Goal: Understand process/instructions: Learn how to perform a task or action

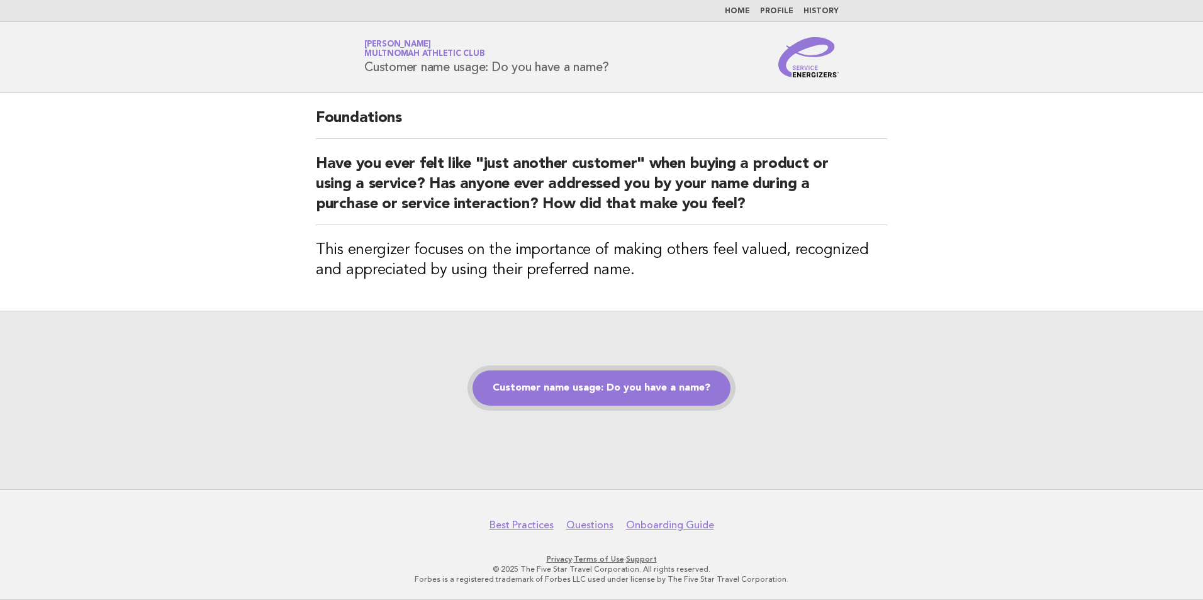
click at [551, 395] on link "Customer name usage: Do you have a name?" at bounding box center [602, 388] width 258 height 35
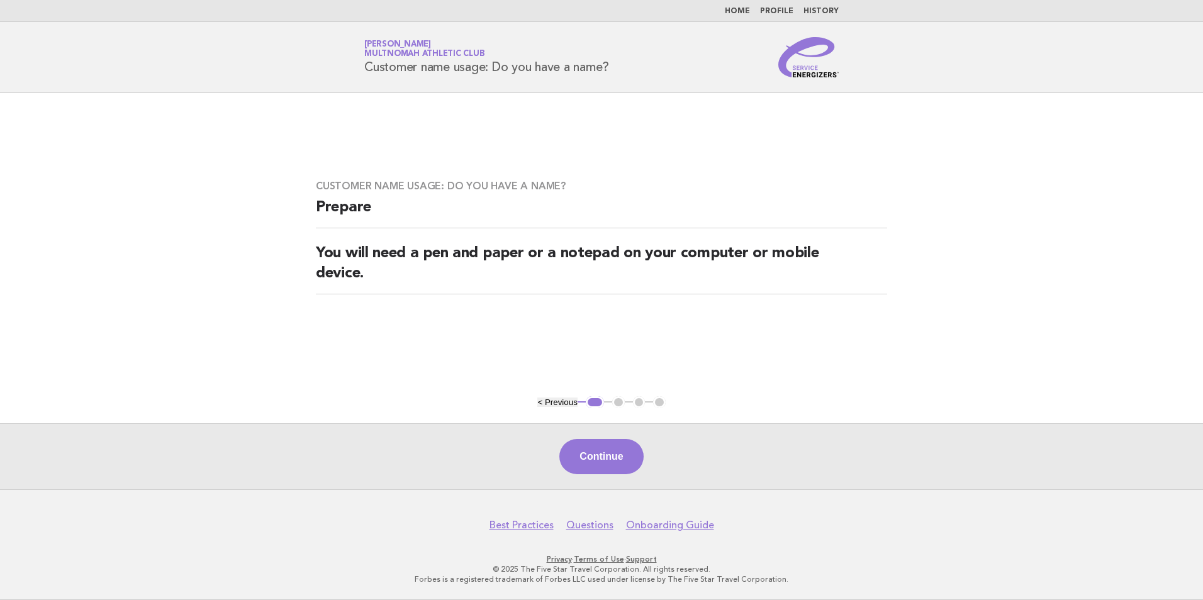
click at [551, 395] on main "Customer name usage: Do you have a name? Prepare You will need a pen and paper …" at bounding box center [601, 291] width 1203 height 396
click at [576, 437] on div "Continue" at bounding box center [601, 456] width 1203 height 66
click at [580, 447] on button "Continue" at bounding box center [601, 456] width 84 height 35
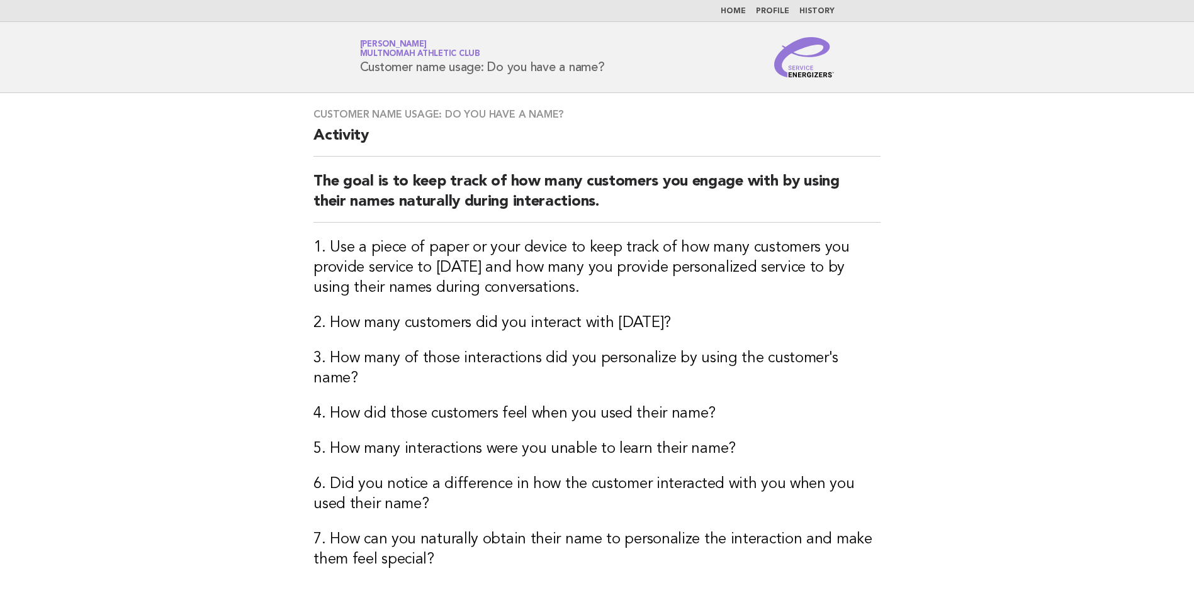
scroll to position [63, 0]
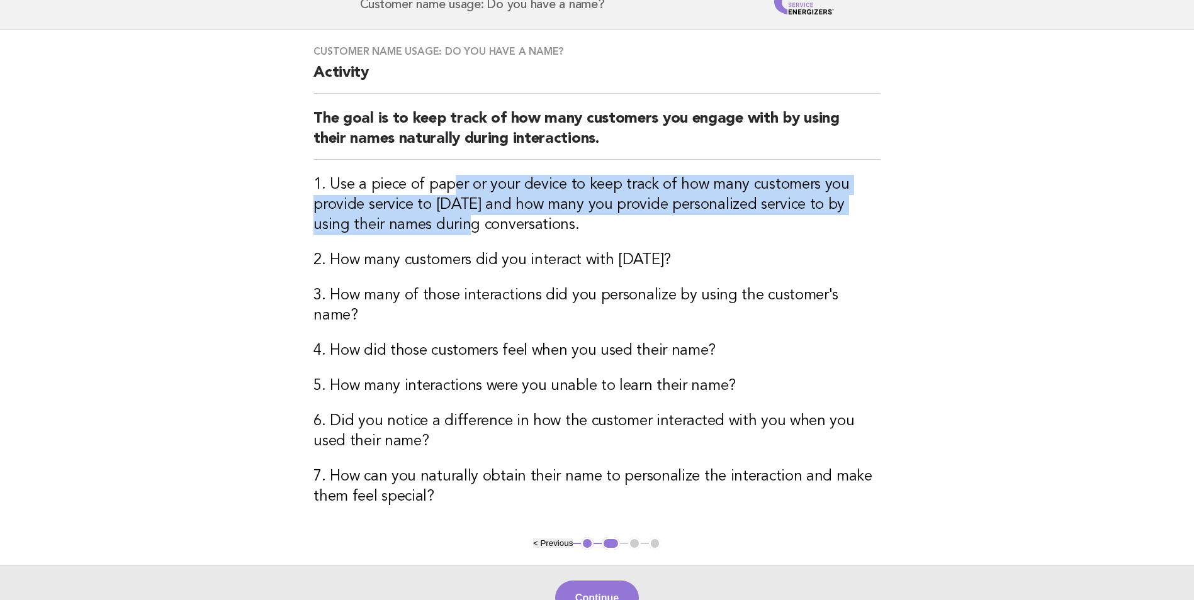
drag, startPoint x: 449, startPoint y: 179, endPoint x: 434, endPoint y: 231, distance: 53.6
click at [434, 231] on h3 "1. Use a piece of paper or your device to keep track of how many customers you …" at bounding box center [596, 205] width 567 height 60
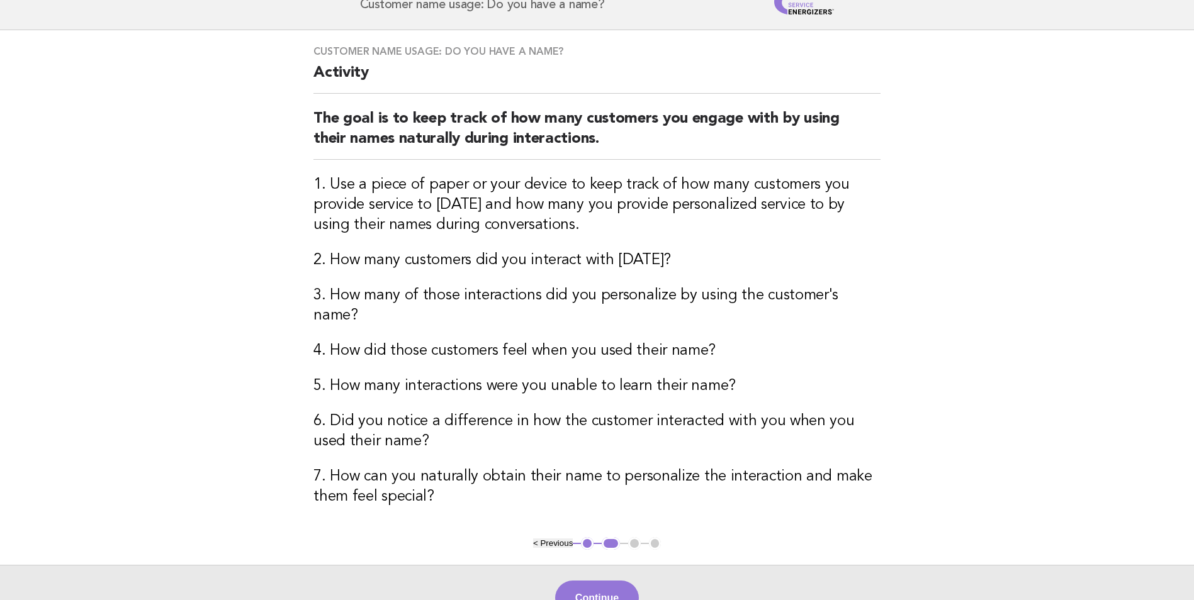
click at [434, 236] on div "Customer name usage: Do you have a name? Activity The goal is to keep track of …" at bounding box center [596, 283] width 597 height 507
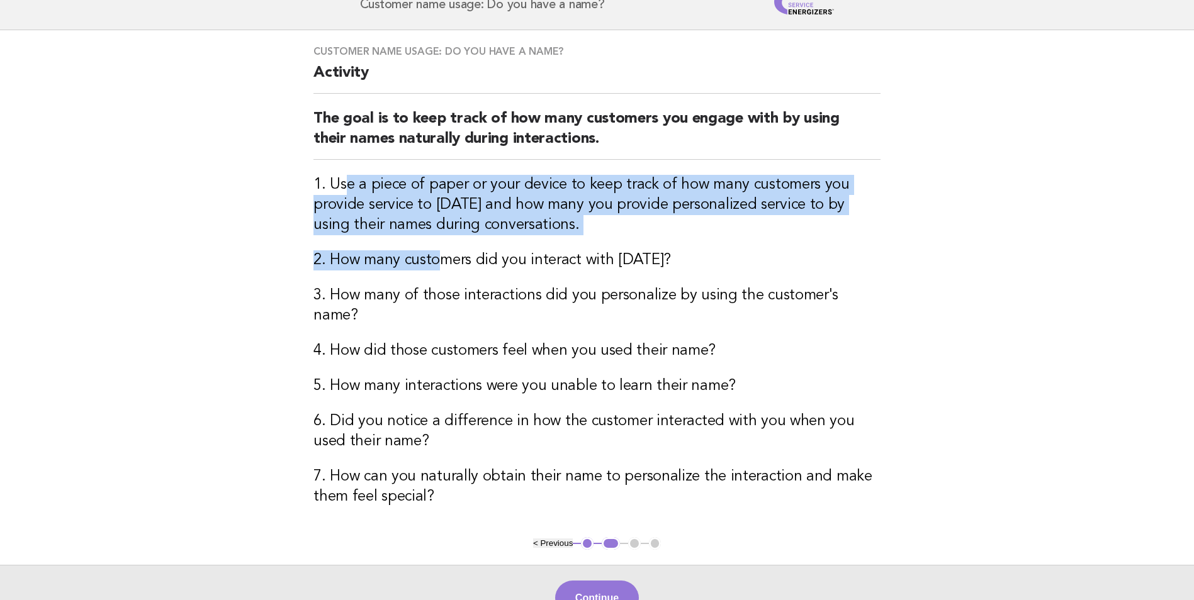
drag, startPoint x: 434, startPoint y: 236, endPoint x: 342, endPoint y: 167, distance: 115.5
click at [342, 167] on div "Customer name usage: Do you have a name? Activity The goal is to keep track of …" at bounding box center [596, 283] width 597 height 507
drag, startPoint x: 342, startPoint y: 167, endPoint x: 323, endPoint y: 225, distance: 61.3
click at [323, 225] on h3 "1. Use a piece of paper or your device to keep track of how many customers you …" at bounding box center [596, 205] width 567 height 60
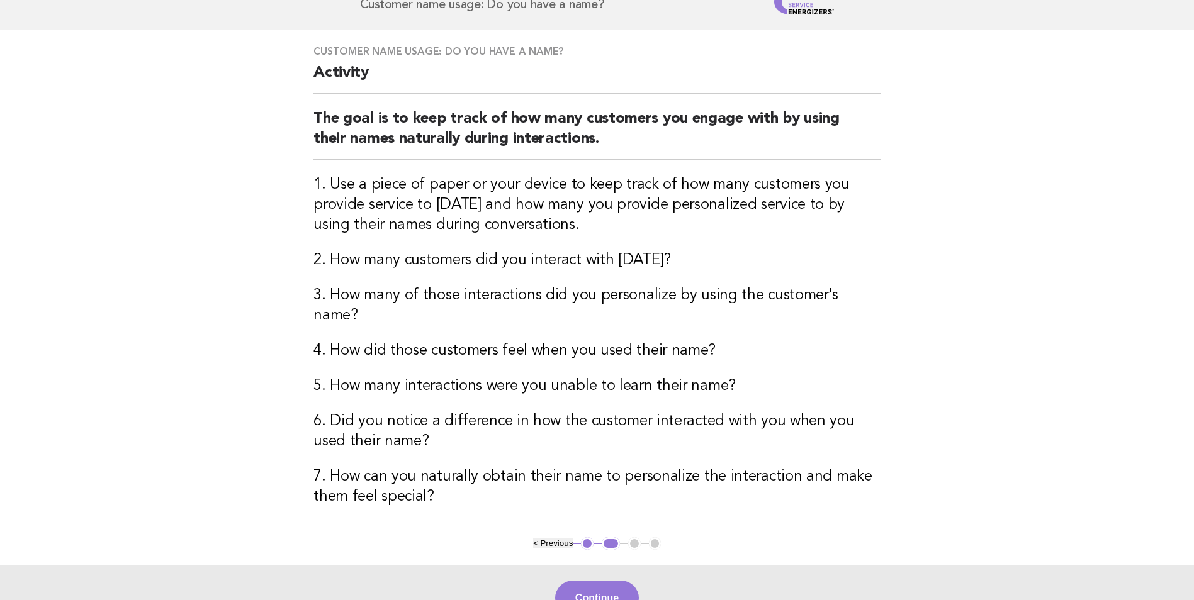
click at [460, 298] on h3 "3. How many of those interactions did you personalize by using the customer's n…" at bounding box center [596, 306] width 567 height 40
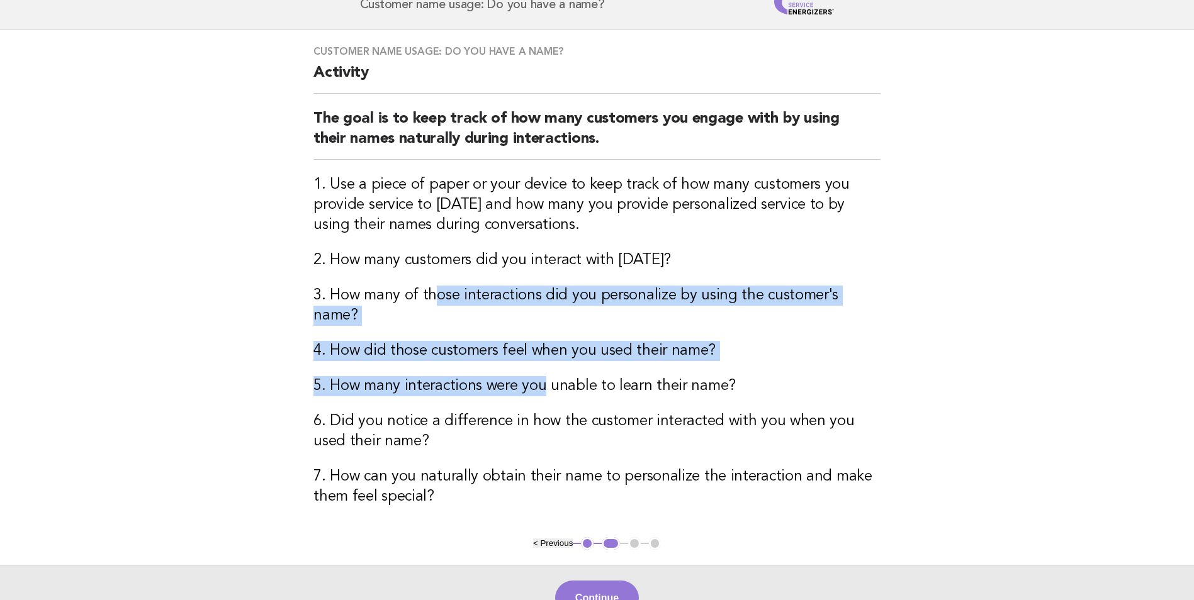
drag, startPoint x: 432, startPoint y: 300, endPoint x: 537, endPoint y: 352, distance: 117.3
click at [537, 352] on div "Customer name usage: Do you have a name? Activity The goal is to keep track of …" at bounding box center [596, 283] width 597 height 507
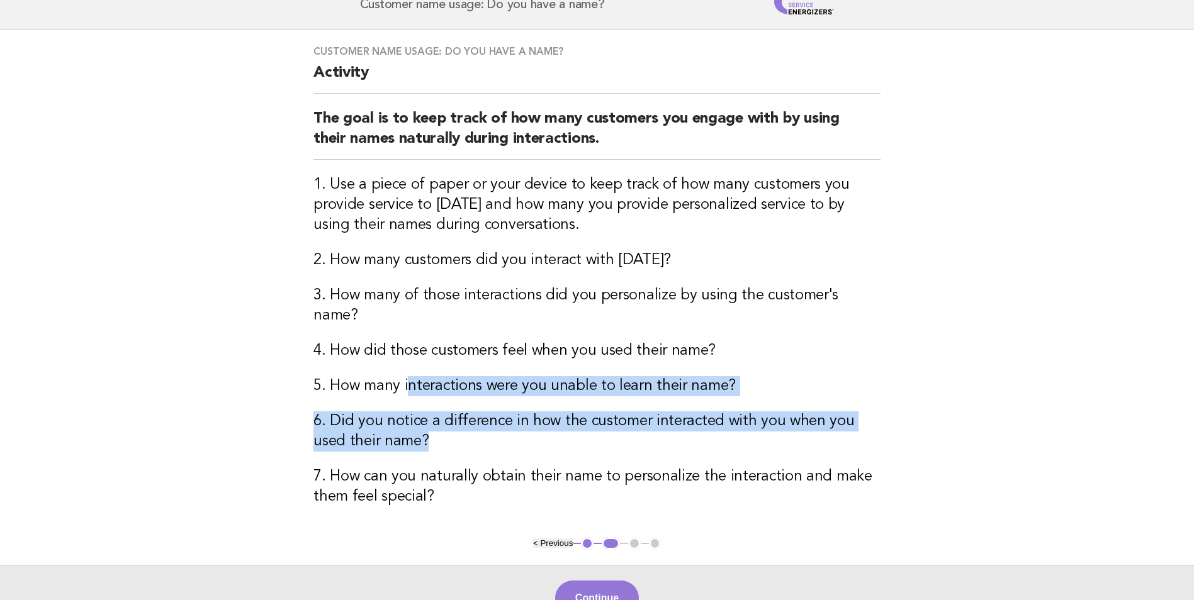
drag, startPoint x: 403, startPoint y: 341, endPoint x: 406, endPoint y: 414, distance: 73.1
click at [406, 414] on div "Customer name usage: Do you have a name? Activity The goal is to keep track of …" at bounding box center [596, 283] width 597 height 507
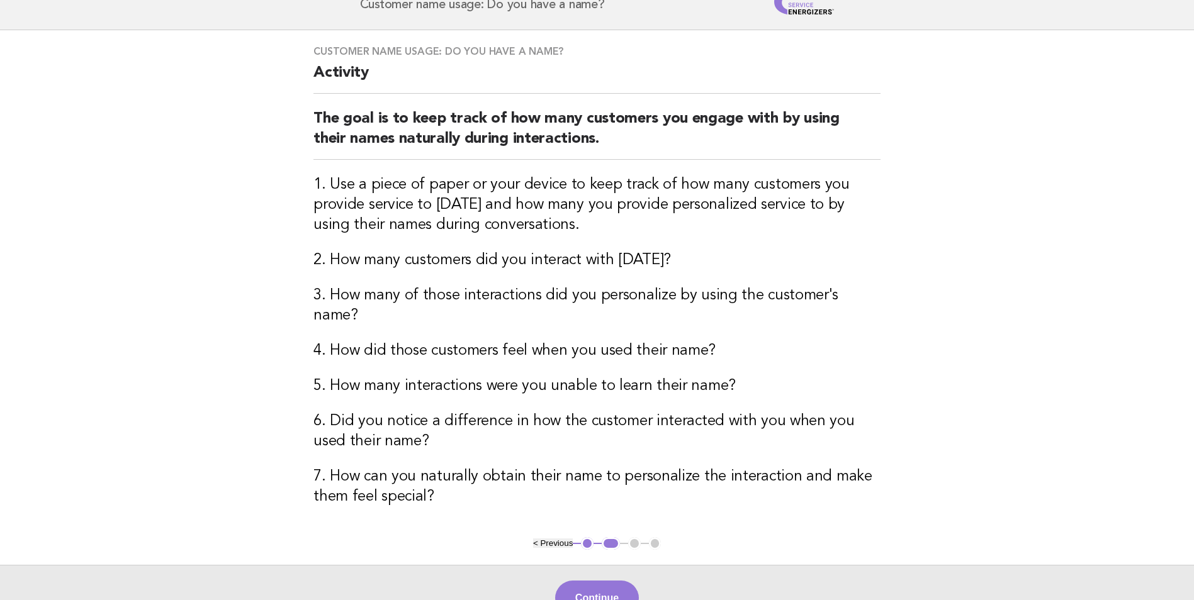
drag, startPoint x: 406, startPoint y: 414, endPoint x: 472, endPoint y: 432, distance: 67.9
click at [472, 432] on div "Customer name usage: Do you have a name? Activity The goal is to keep track of …" at bounding box center [596, 283] width 597 height 507
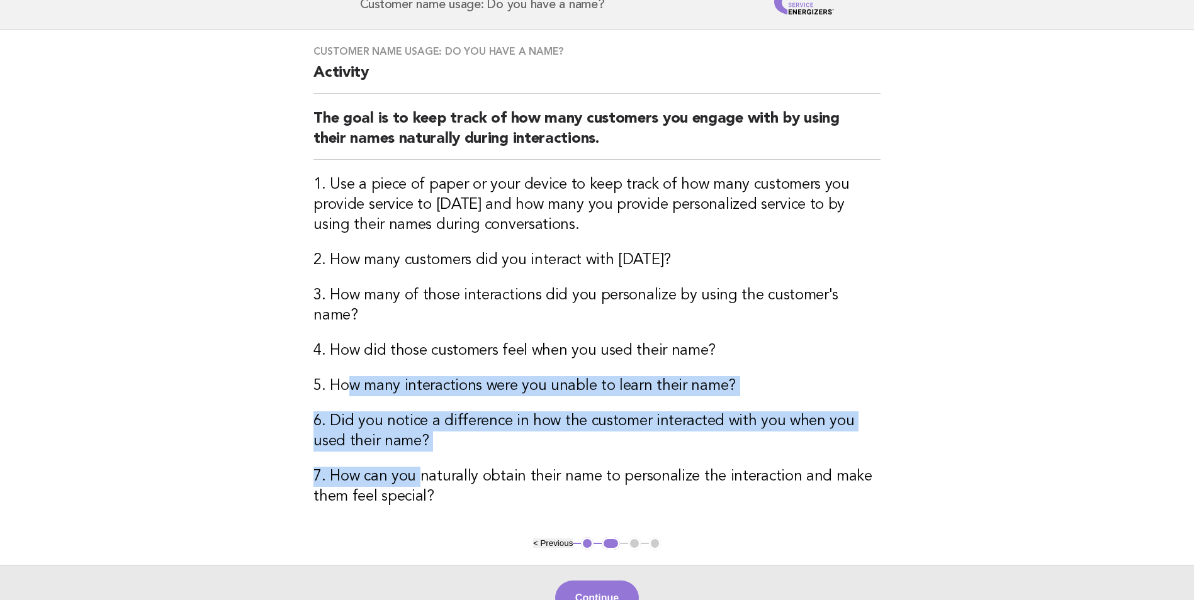
drag, startPoint x: 414, startPoint y: 435, endPoint x: 350, endPoint y: 352, distance: 104.6
click at [350, 352] on div "Customer name usage: Do you have a name? Activity The goal is to keep track of …" at bounding box center [596, 283] width 597 height 507
click at [612, 581] on button "Continue" at bounding box center [597, 598] width 84 height 35
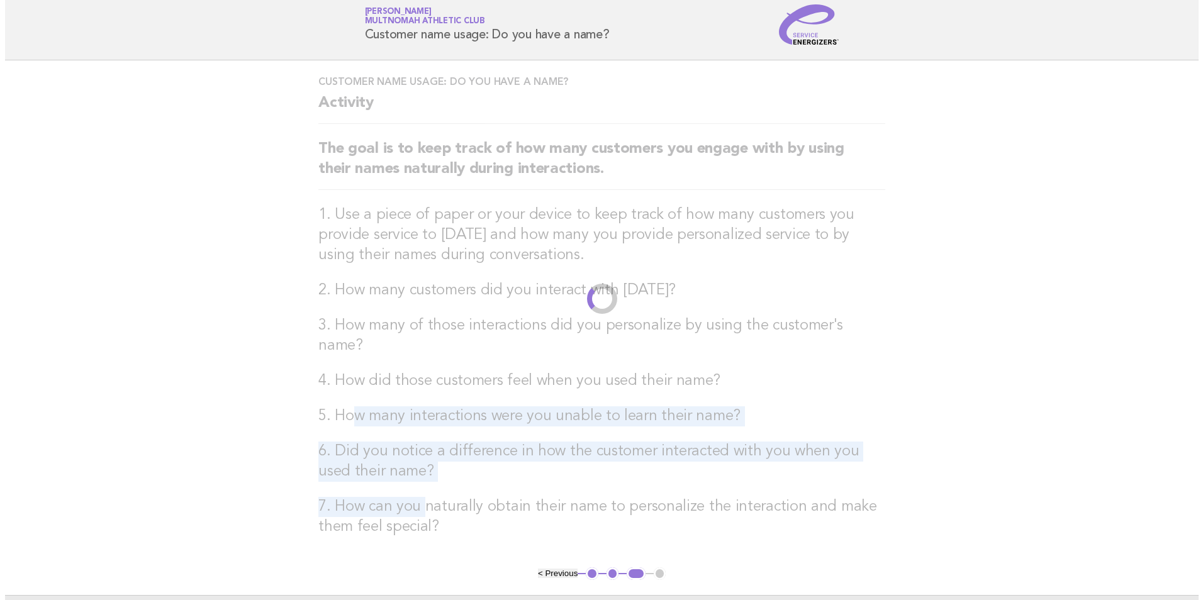
scroll to position [0, 0]
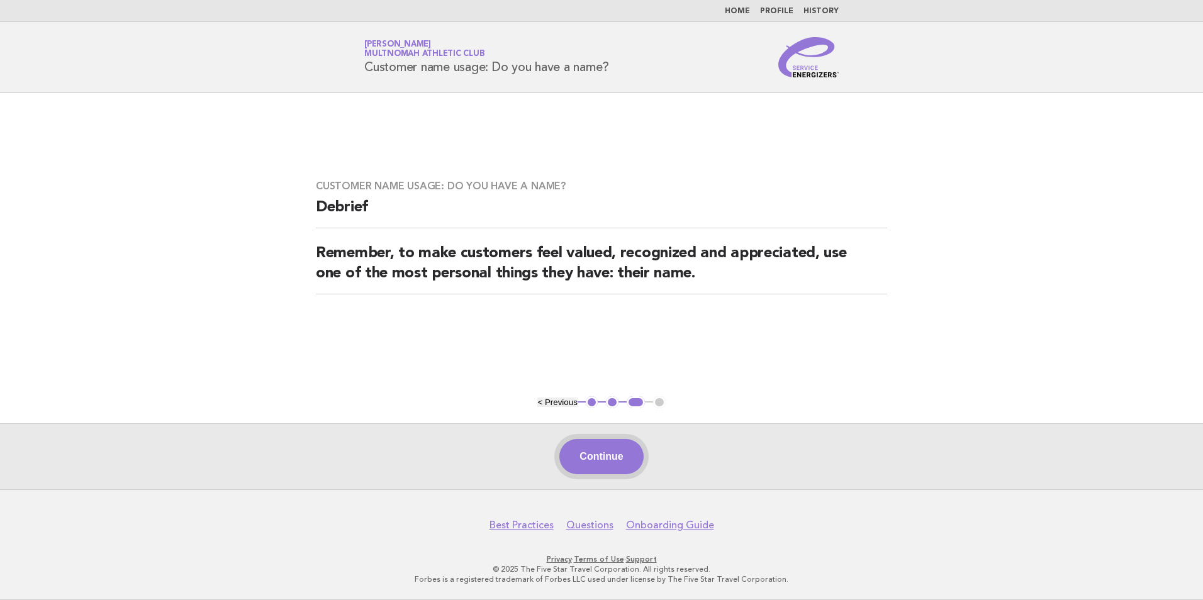
click at [589, 453] on button "Continue" at bounding box center [601, 456] width 84 height 35
